Goal: Check status: Check status

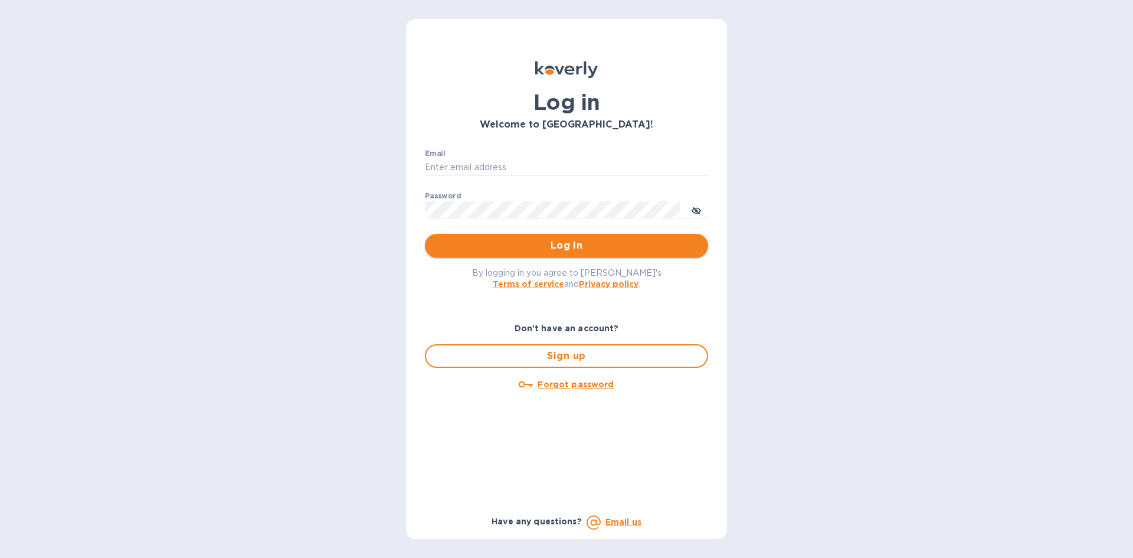
type input "[EMAIL_ADDRESS][DOMAIN_NAME]"
click at [513, 250] on span "Log in" at bounding box center [566, 245] width 264 height 14
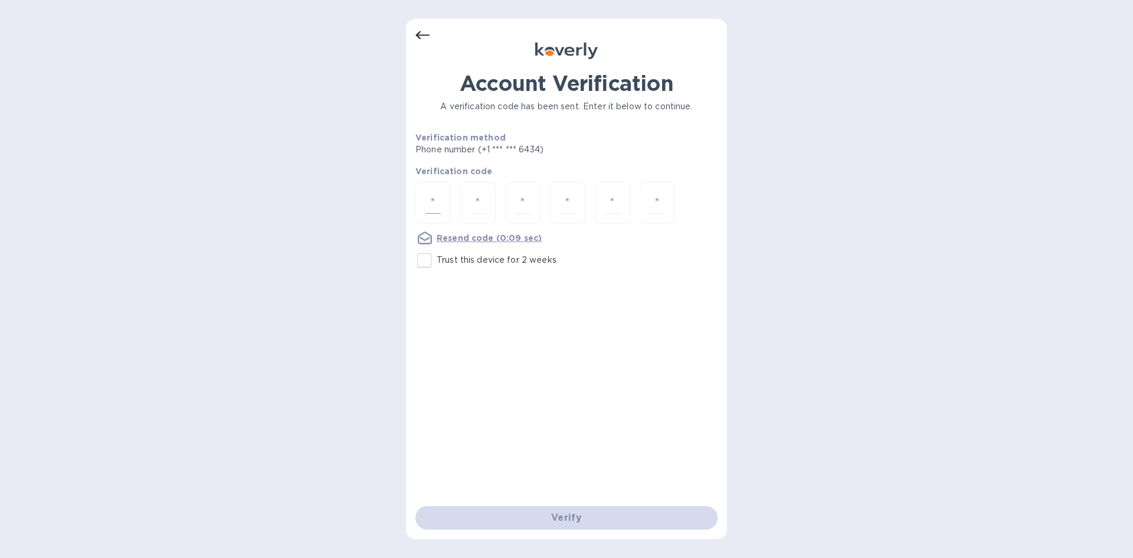
click at [437, 197] on input "number" at bounding box center [433, 203] width 15 height 22
type input "4"
type input "5"
type input "3"
type input "5"
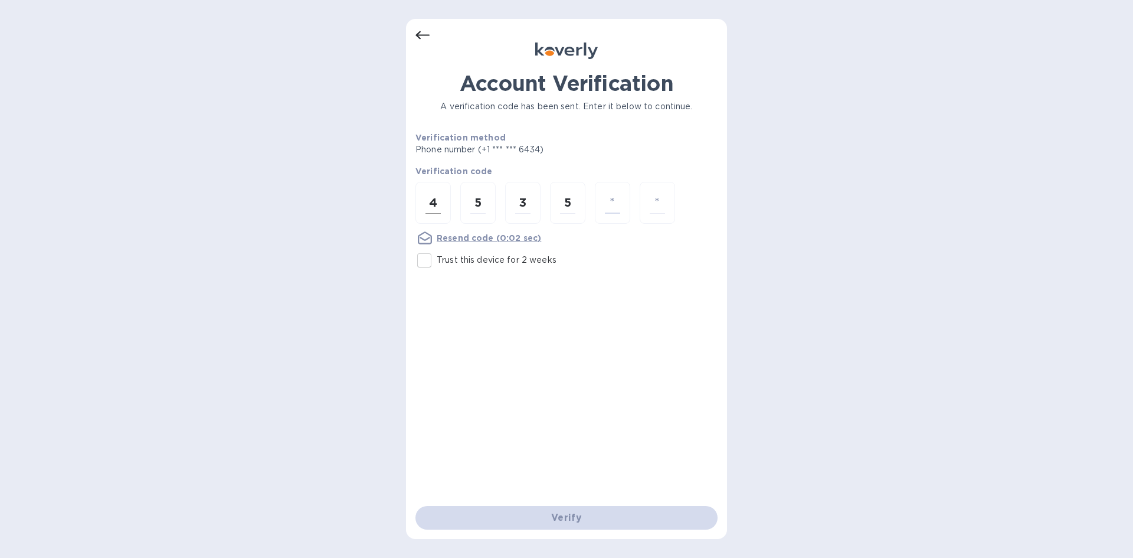
type input "1"
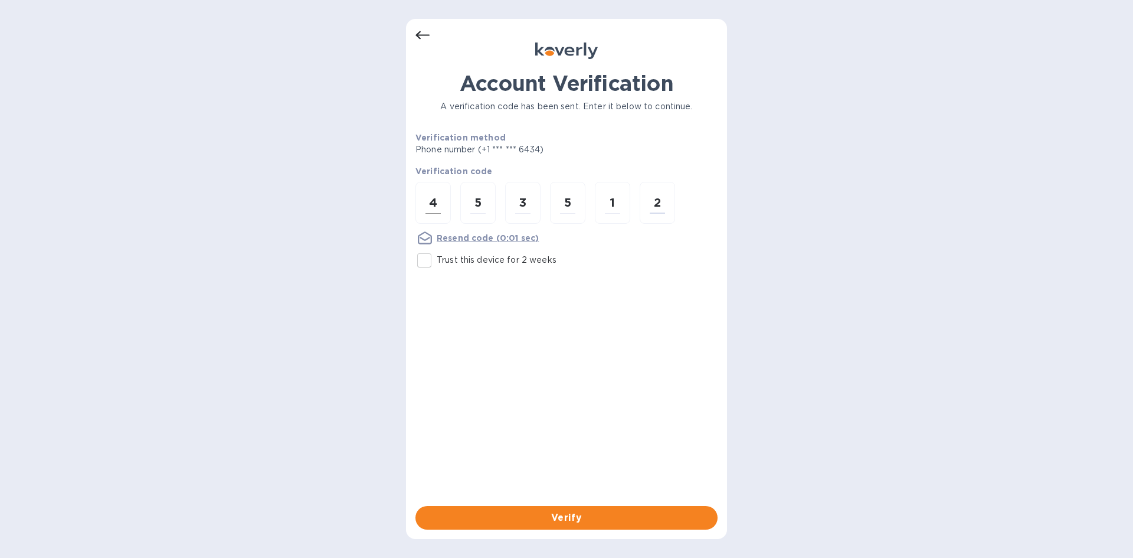
type input "2"
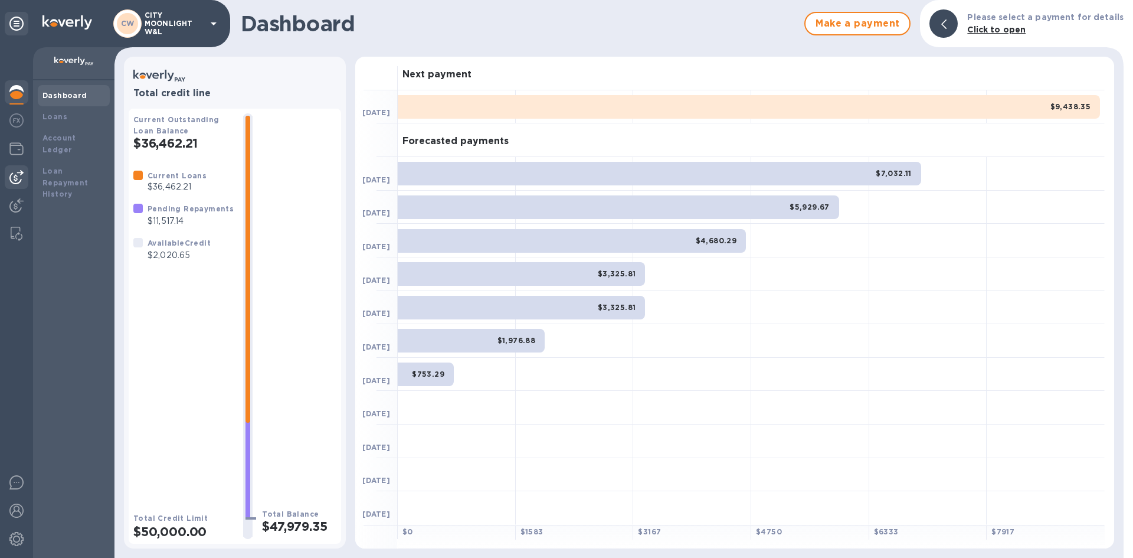
click at [14, 175] on img at bounding box center [16, 177] width 14 height 14
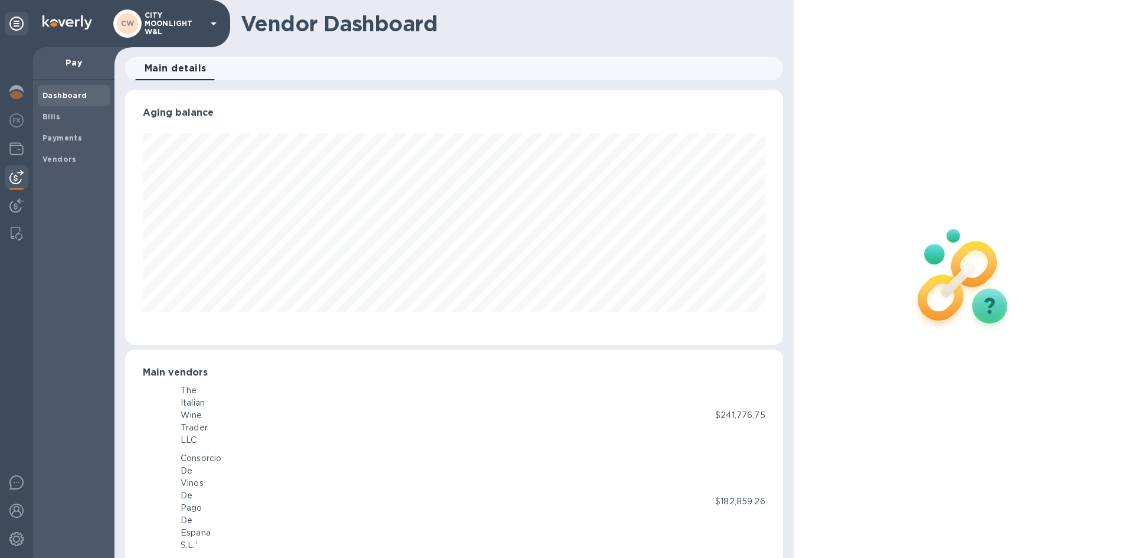
scroll to position [589903, 589504]
click at [80, 133] on span "Payments" at bounding box center [73, 138] width 63 height 12
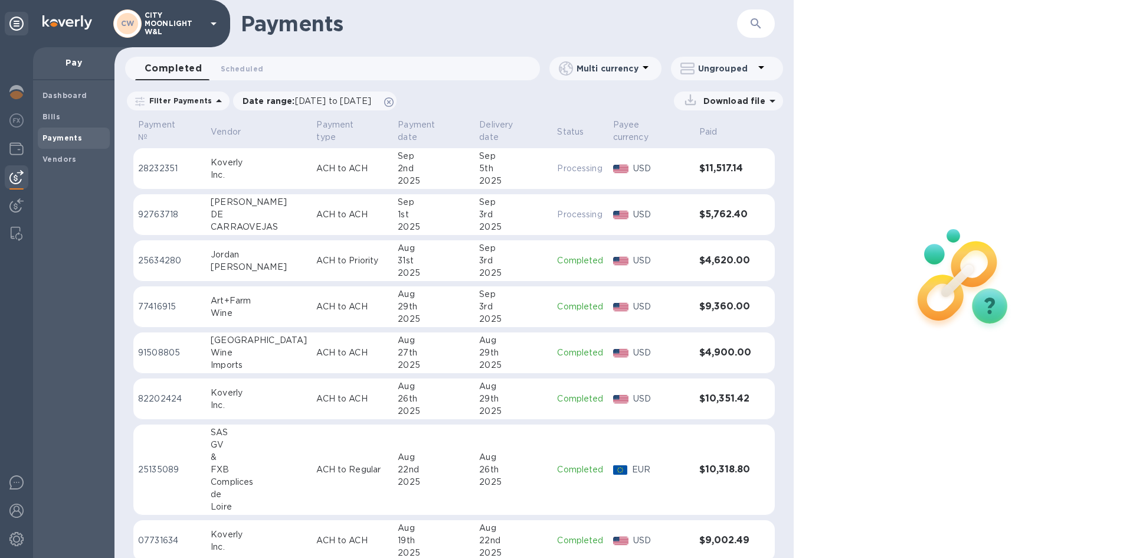
click at [500, 208] on div "3rd" at bounding box center [513, 214] width 68 height 12
